Goal: Find contact information: Find contact information

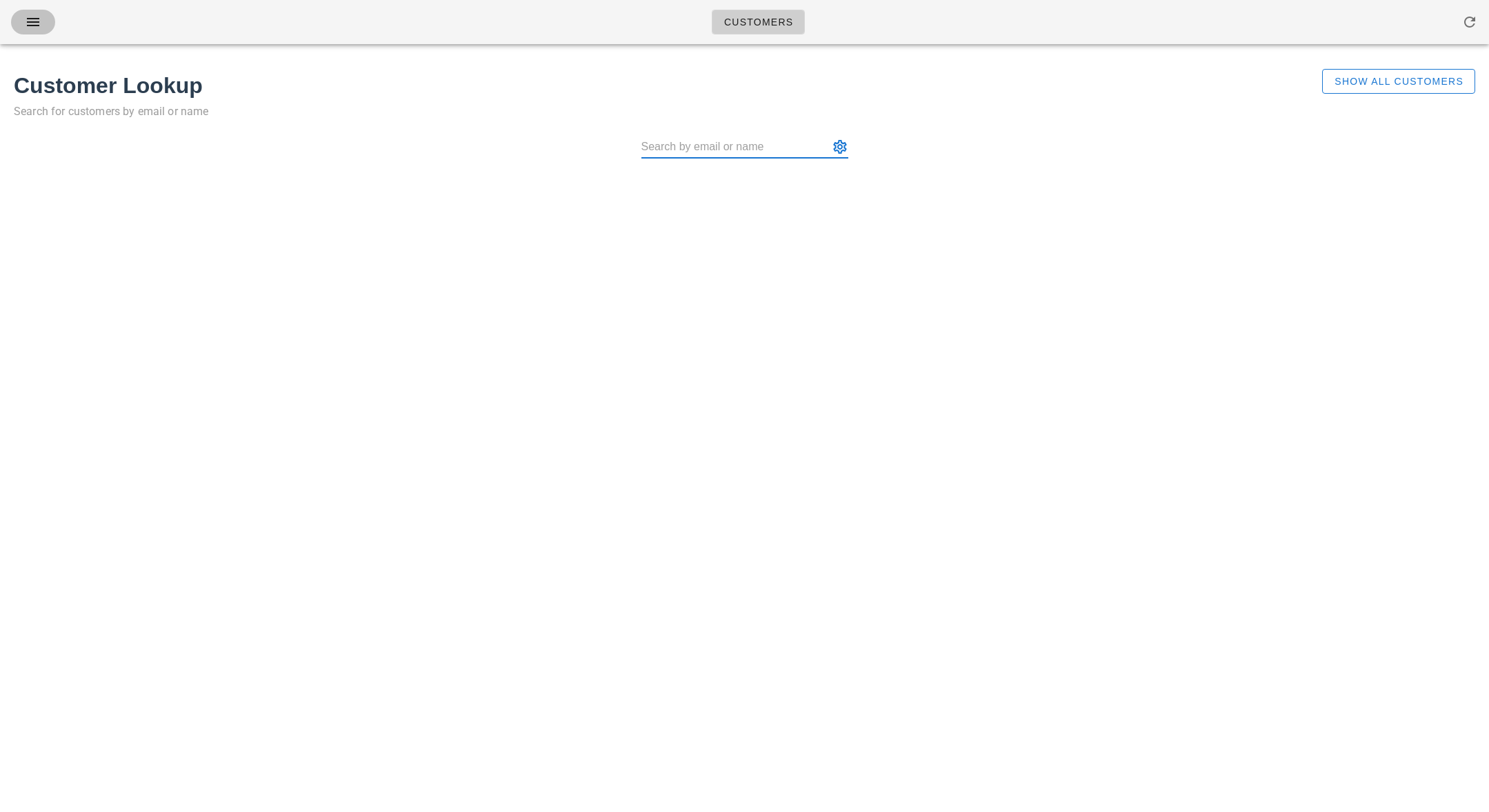
click at [41, 24] on span "button" at bounding box center [33, 21] width 22 height 16
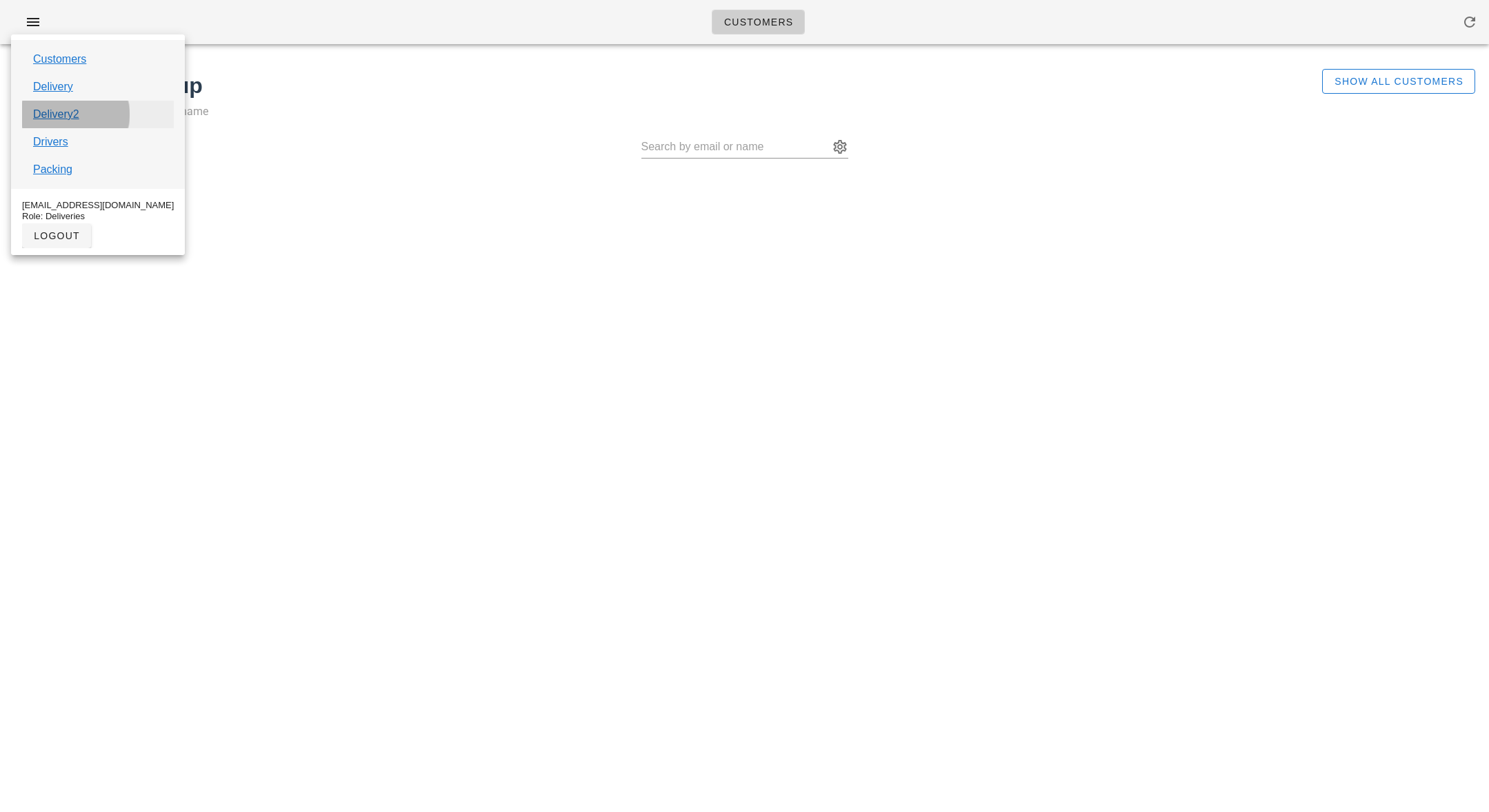
click at [47, 116] on link "Delivery2" at bounding box center [56, 114] width 46 height 16
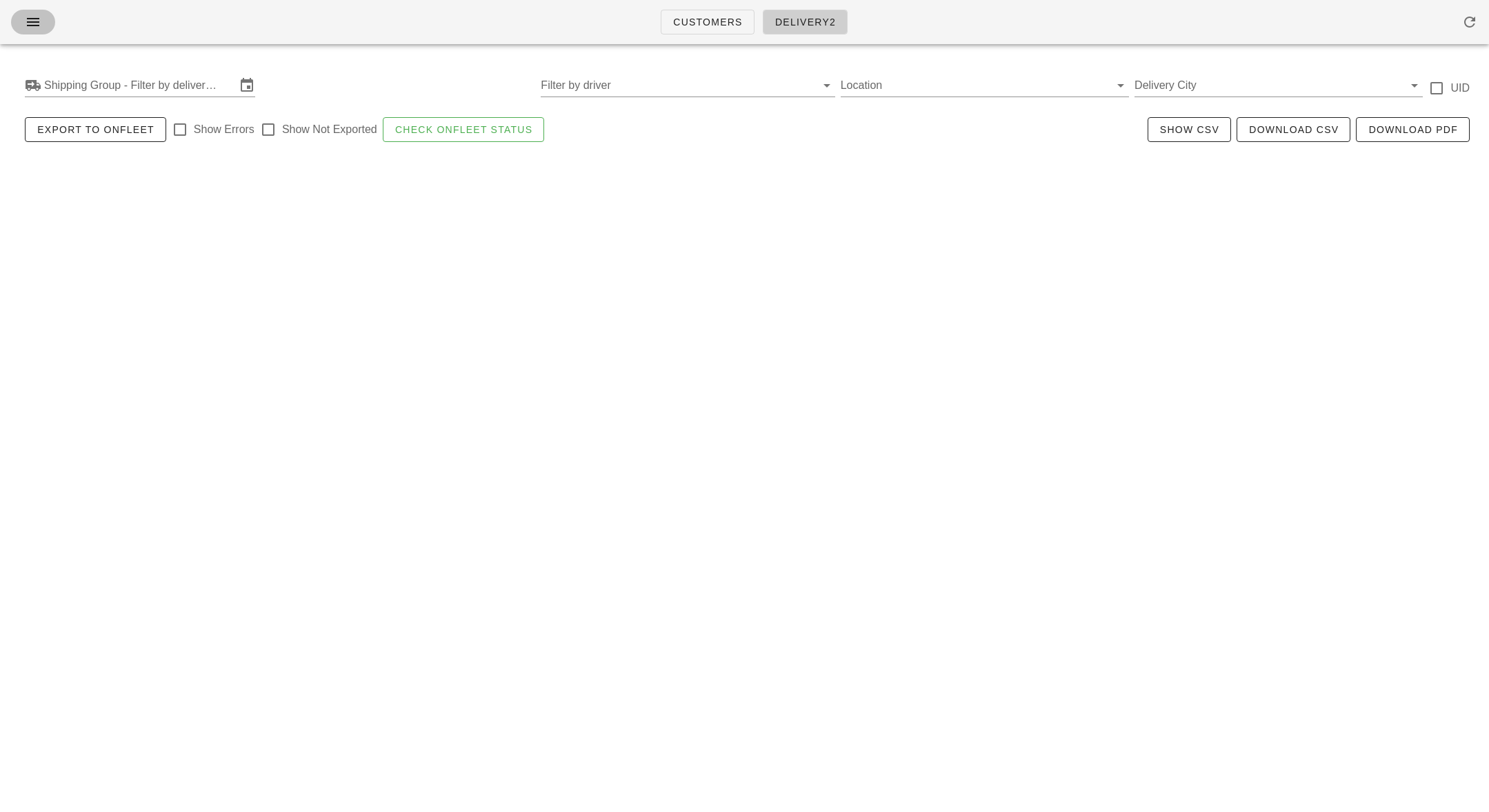
click at [26, 21] on icon "button" at bounding box center [33, 21] width 16 height 16
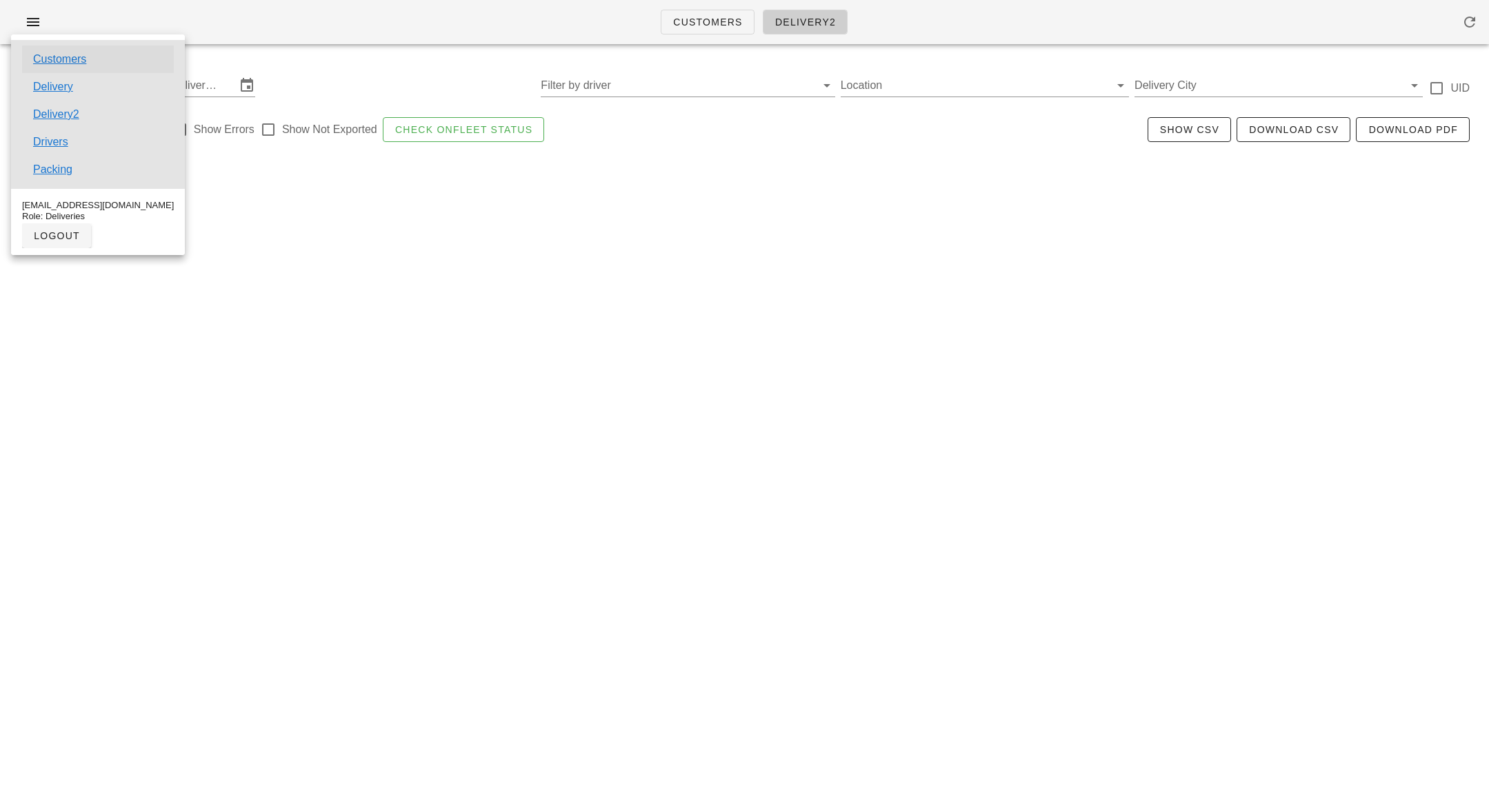
click at [42, 52] on link "Customers" at bounding box center [60, 59] width 53 height 16
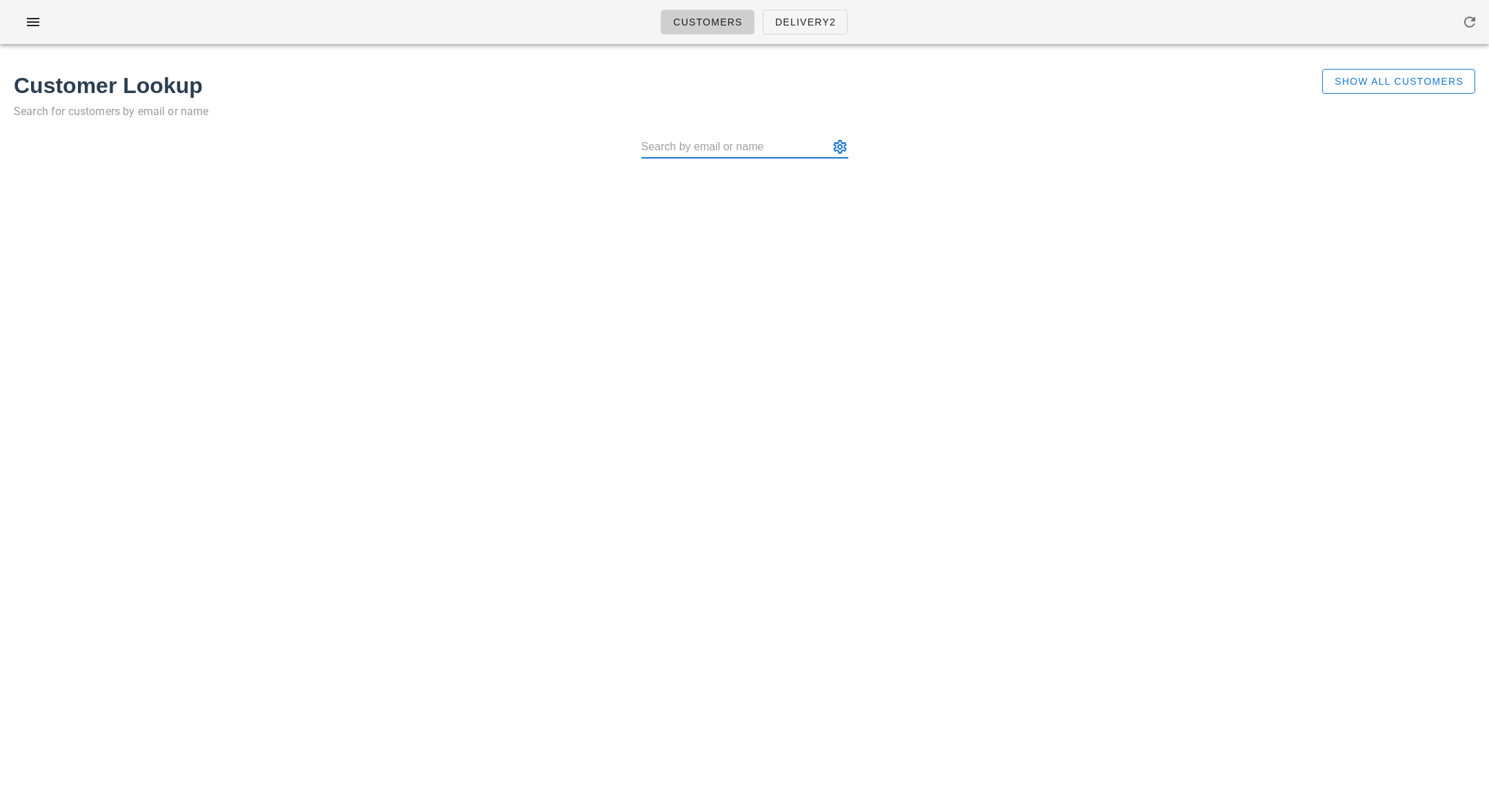
paste input "German Glik"
type input "German Glik"
click at [1379, 84] on span "Show All Customers" at bounding box center [1399, 82] width 130 height 11
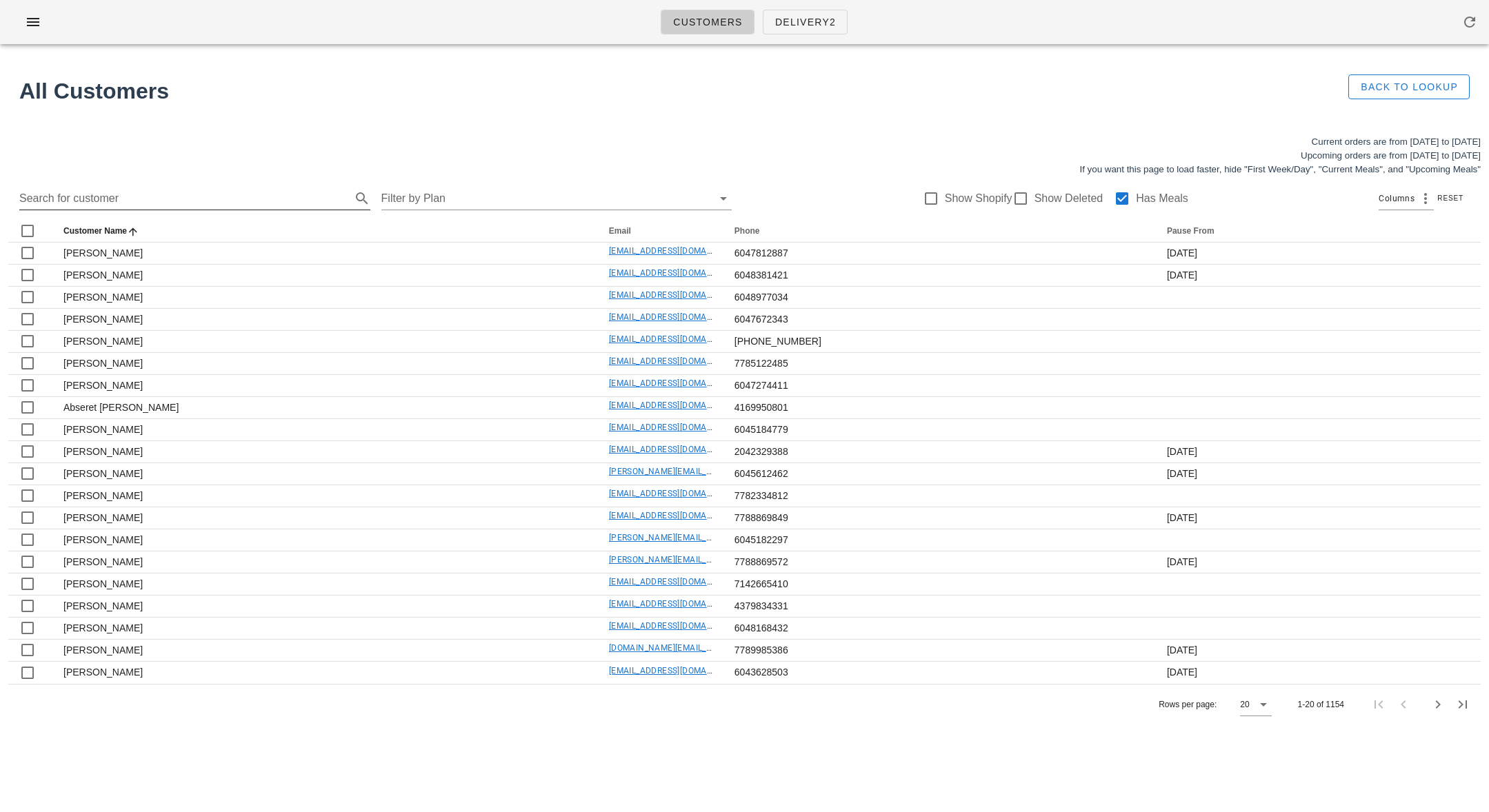
click at [122, 201] on input "Search for customer" at bounding box center [184, 198] width 329 height 22
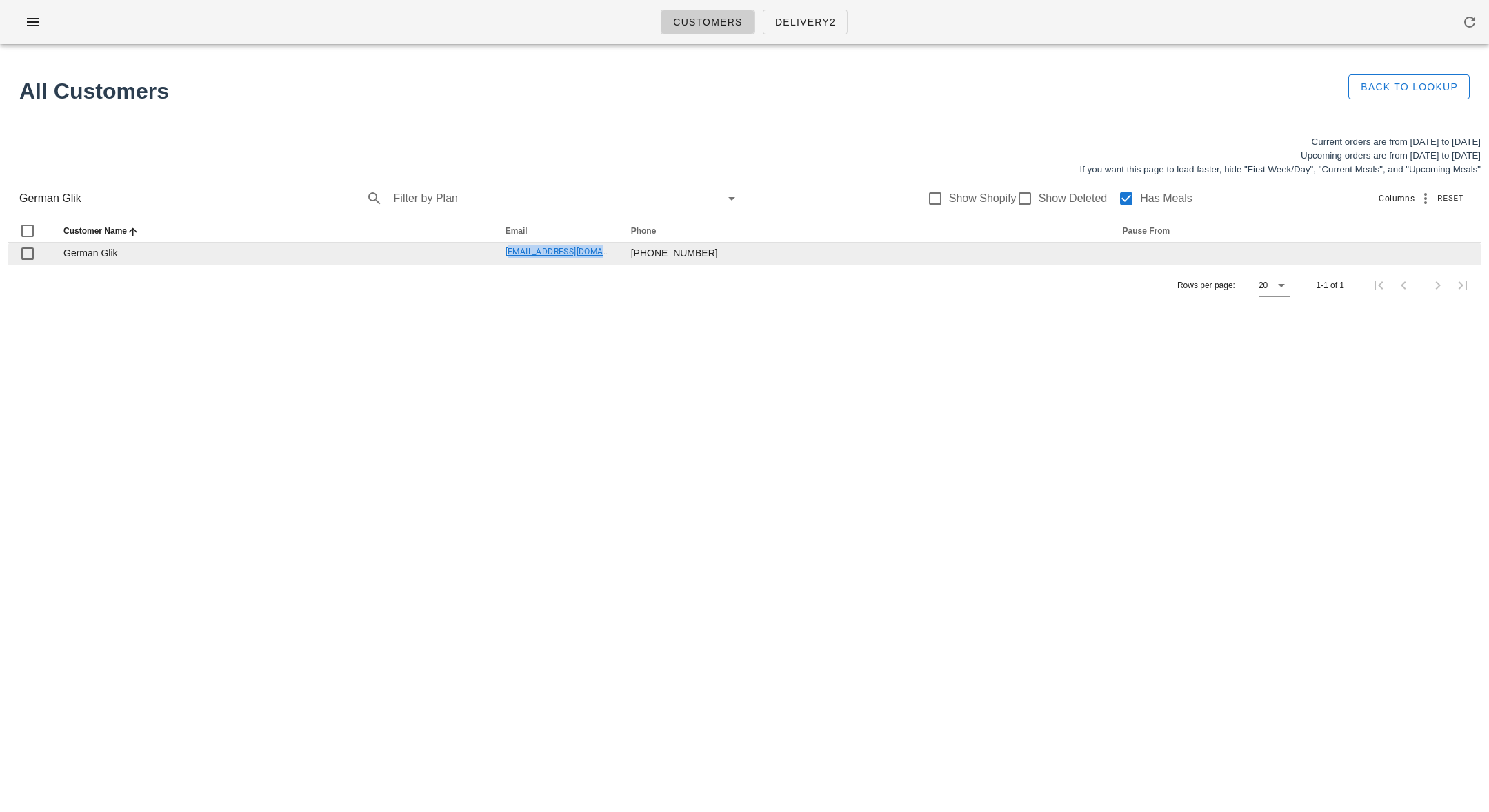
drag, startPoint x: 549, startPoint y: 254, endPoint x: 655, endPoint y: 254, distance: 106.0
click at [620, 254] on td "[EMAIL_ADDRESS][DOMAIN_NAME]" at bounding box center [557, 253] width 126 height 22
copy link "[EMAIL_ADDRESS][DOMAIN_NAME]"
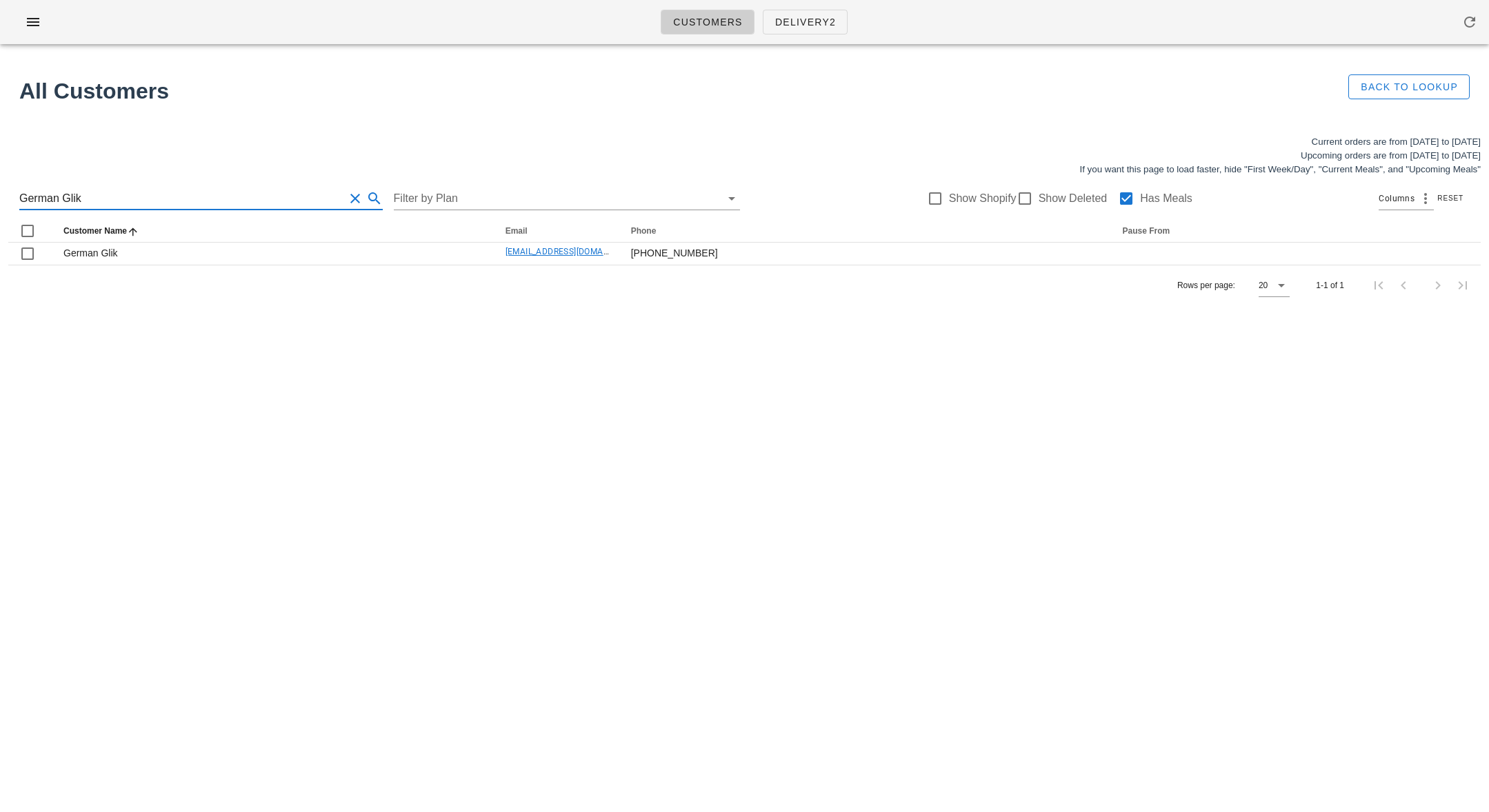
click at [150, 196] on input "German Glik" at bounding box center [182, 198] width 325 height 22
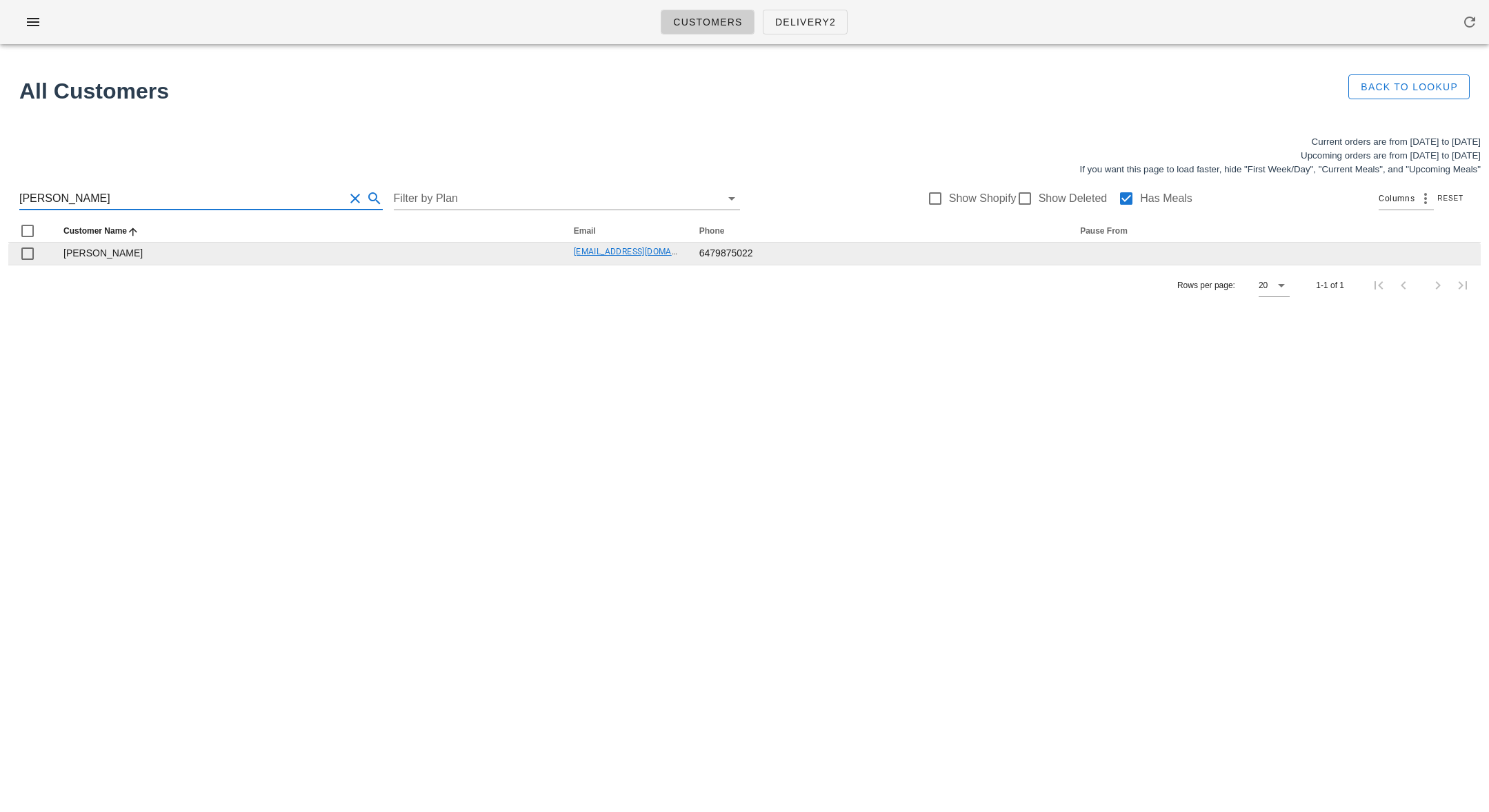
type input "[PERSON_NAME]"
drag, startPoint x: 479, startPoint y: 250, endPoint x: 687, endPoint y: 252, distance: 208.0
click at [687, 252] on tr "[PERSON_NAME] [PERSON_NAME][EMAIL_ADDRESS][DOMAIN_NAME] 6479875022" at bounding box center [745, 253] width 1473 height 22
copy tr "[EMAIL_ADDRESS][DOMAIN_NAME] 6"
